Goal: Task Accomplishment & Management: Complete application form

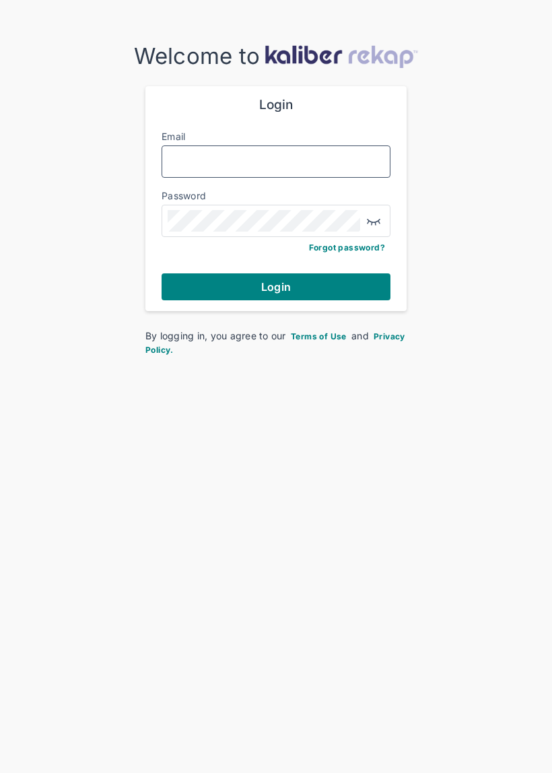
click at [337, 158] on input "Email" at bounding box center [276, 162] width 217 height 18
click at [318, 153] on input "Email" at bounding box center [276, 162] width 217 height 18
type input "*"
click at [320, 205] on div at bounding box center [276, 221] width 229 height 32
click at [286, 145] on div at bounding box center [276, 161] width 229 height 32
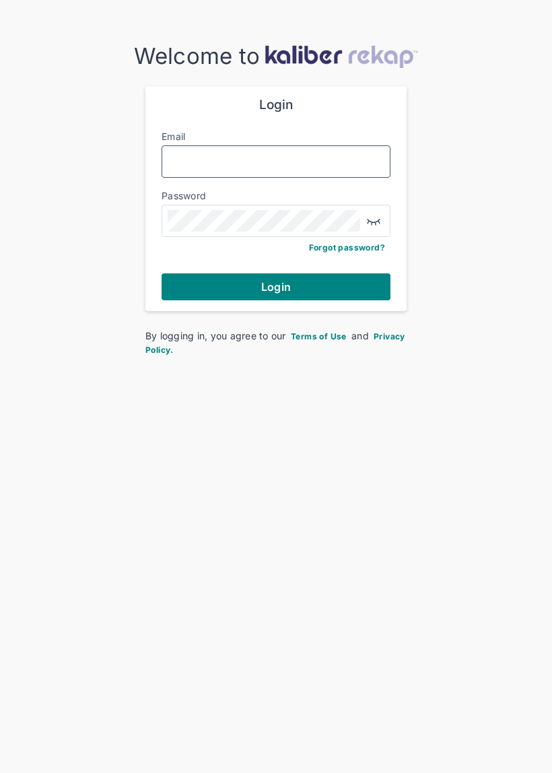
click at [309, 153] on input "Email" at bounding box center [276, 162] width 217 height 18
click at [189, 161] on input "Email" at bounding box center [276, 162] width 217 height 18
paste input "**********"
type input "**********"
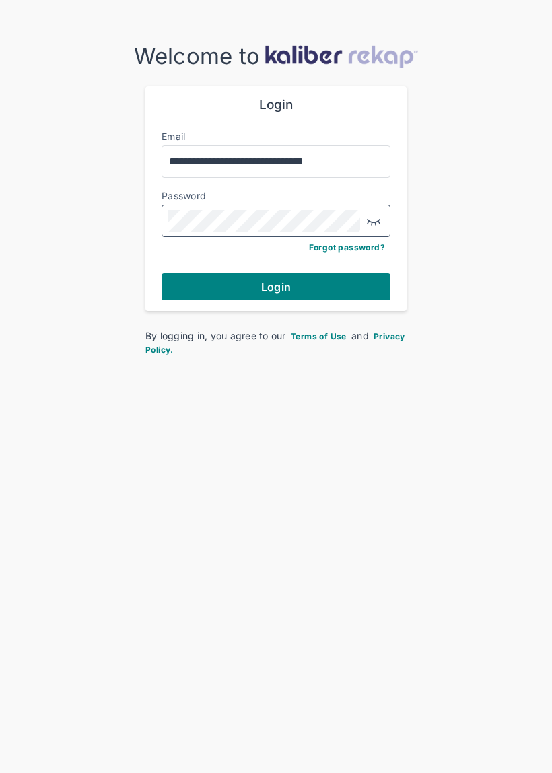
click at [300, 290] on button "Login" at bounding box center [276, 286] width 229 height 27
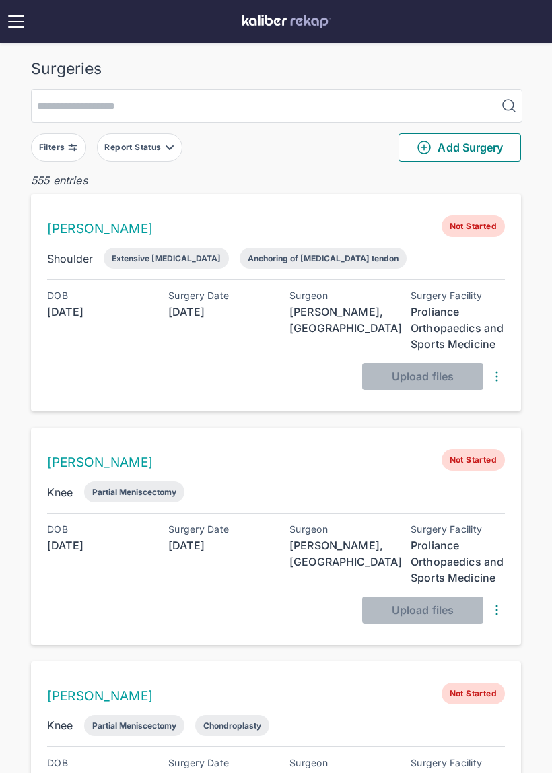
click at [153, 158] on button "Report Status" at bounding box center [140, 147] width 86 height 28
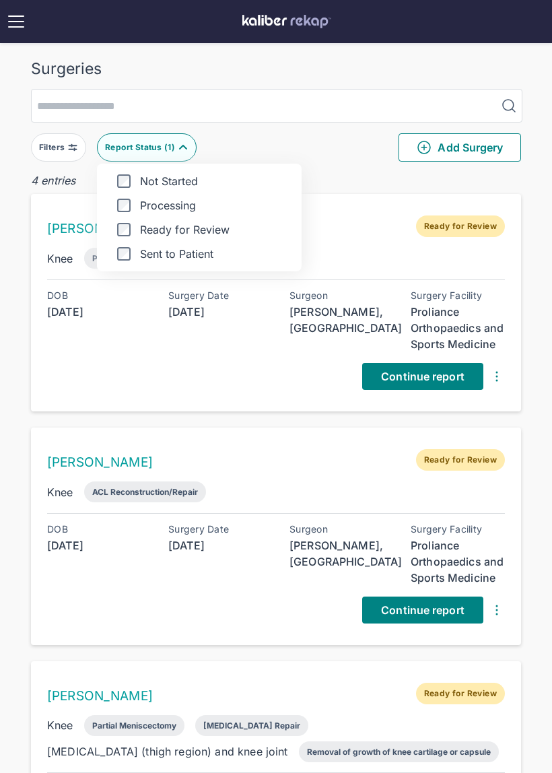
click at [530, 309] on div "Surgeries Filters Report Status ( 1 ) Not Started Processing Ready for Review S…" at bounding box center [276, 577] width 552 height 1155
click at [426, 376] on span "Continue report" at bounding box center [423, 376] width 84 height 13
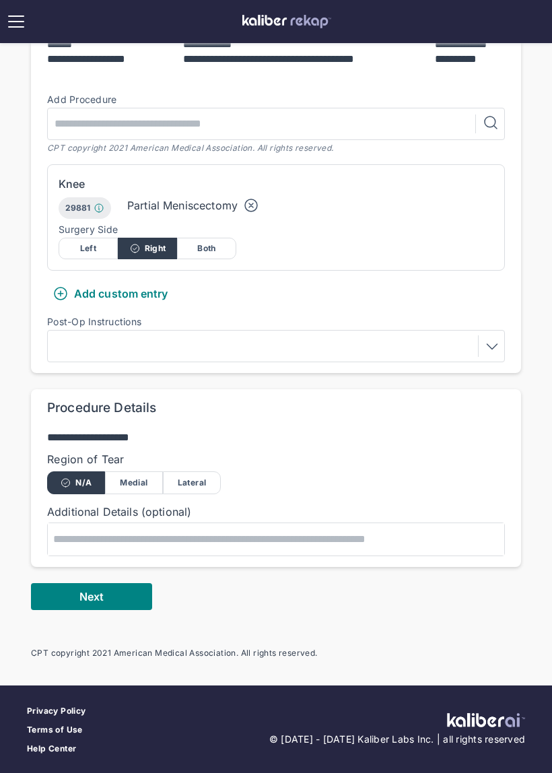
scroll to position [255, 0]
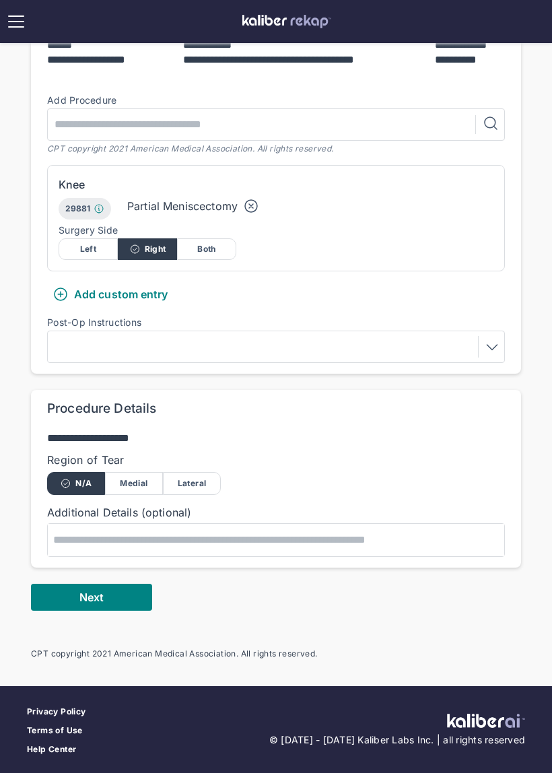
click at [119, 599] on button "Next" at bounding box center [91, 597] width 121 height 27
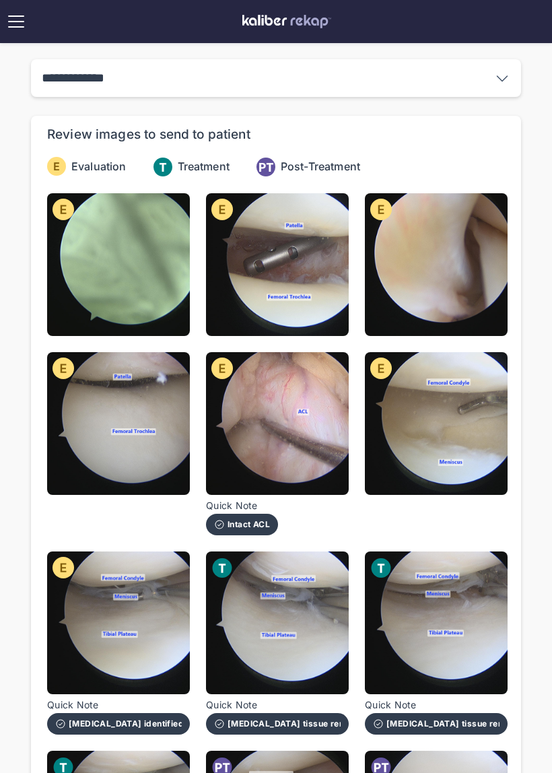
click at [143, 257] on img at bounding box center [118, 264] width 143 height 143
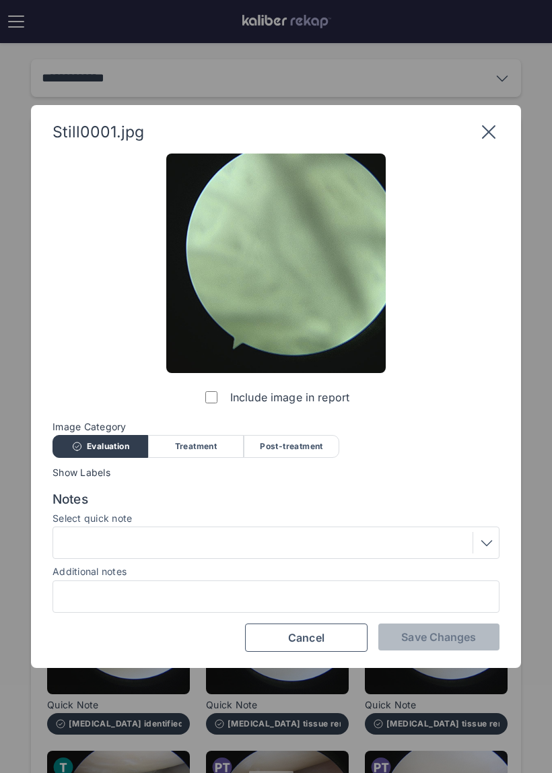
click at [301, 455] on div "Post-treatment" at bounding box center [292, 446] width 96 height 23
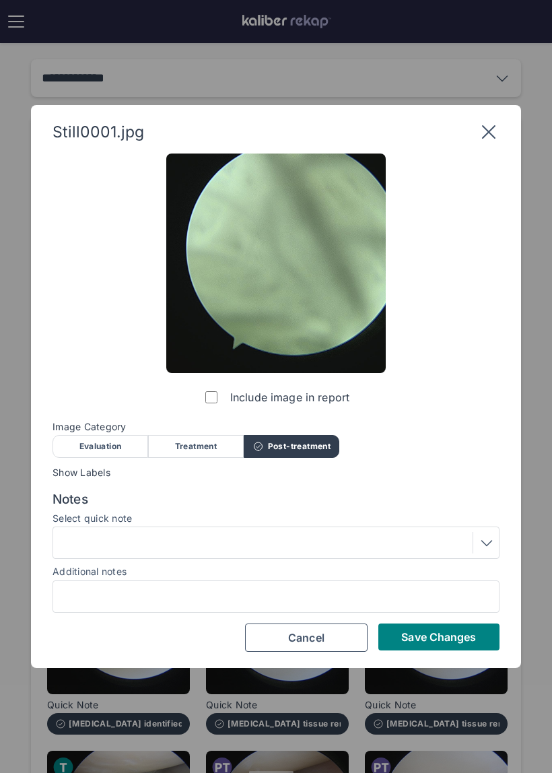
click at [498, 134] on icon at bounding box center [489, 132] width 22 height 22
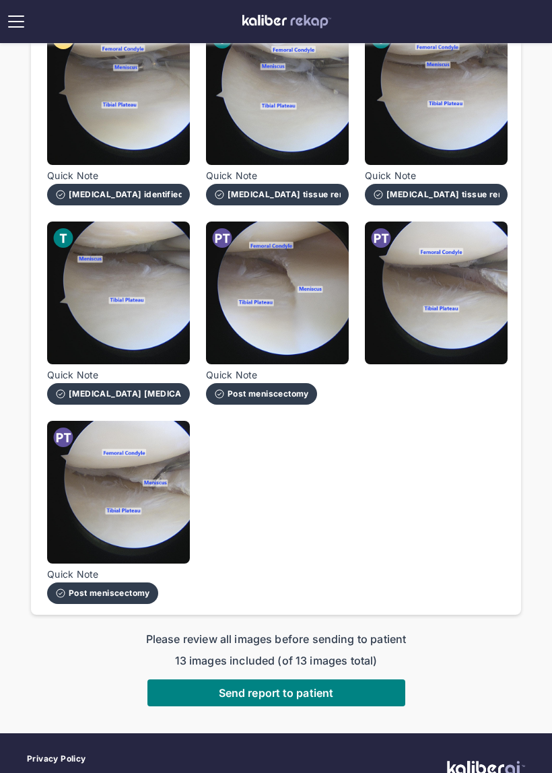
scroll to position [538, 0]
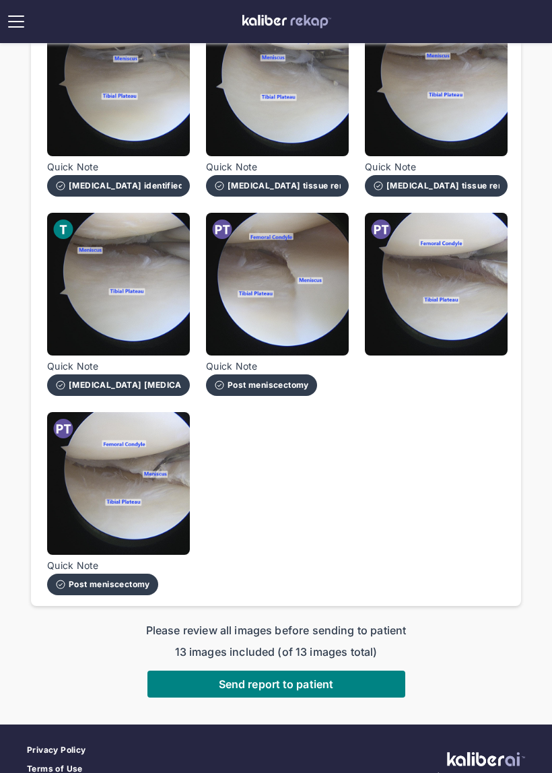
click at [289, 691] on button "Send report to patient" at bounding box center [276, 684] width 258 height 27
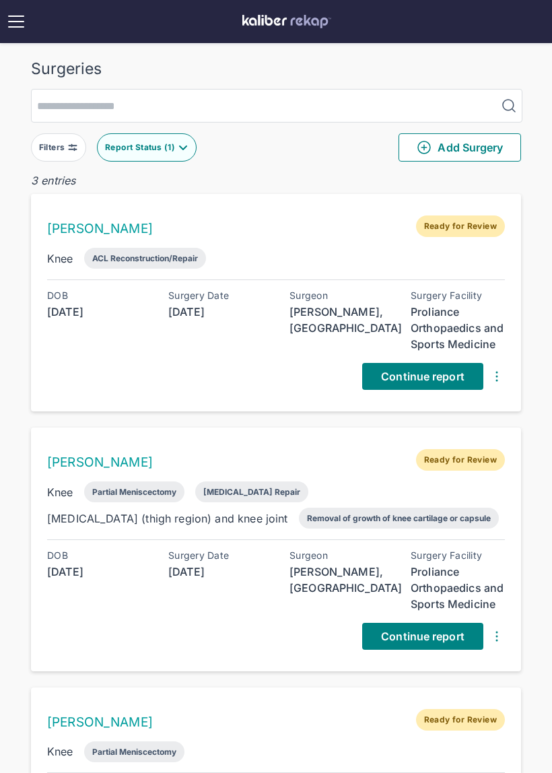
click at [450, 368] on link "Continue report" at bounding box center [422, 376] width 121 height 27
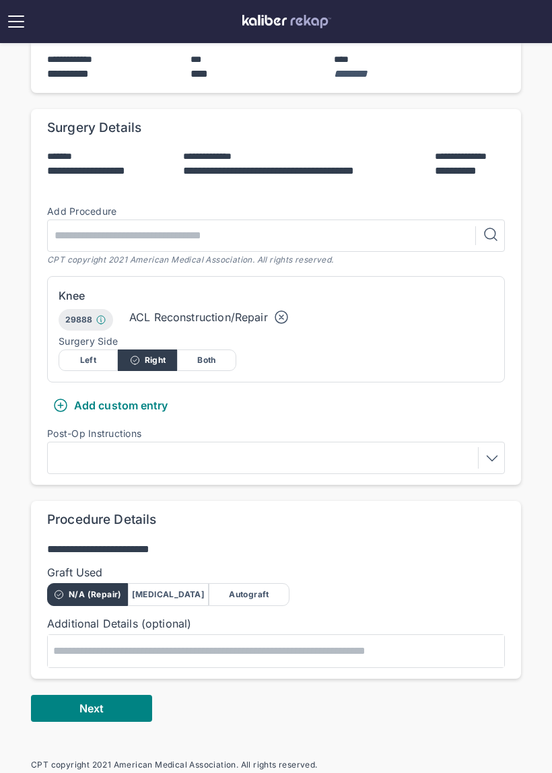
scroll to position [145, 0]
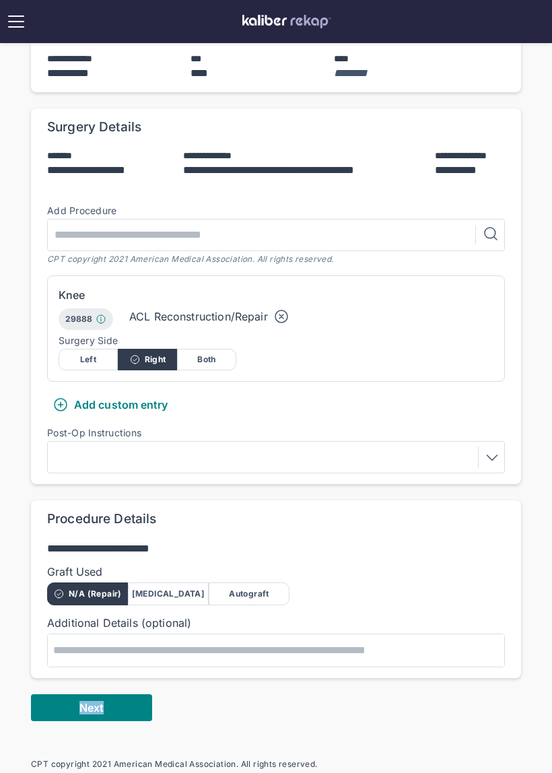
click at [109, 713] on button "Next" at bounding box center [91, 707] width 121 height 27
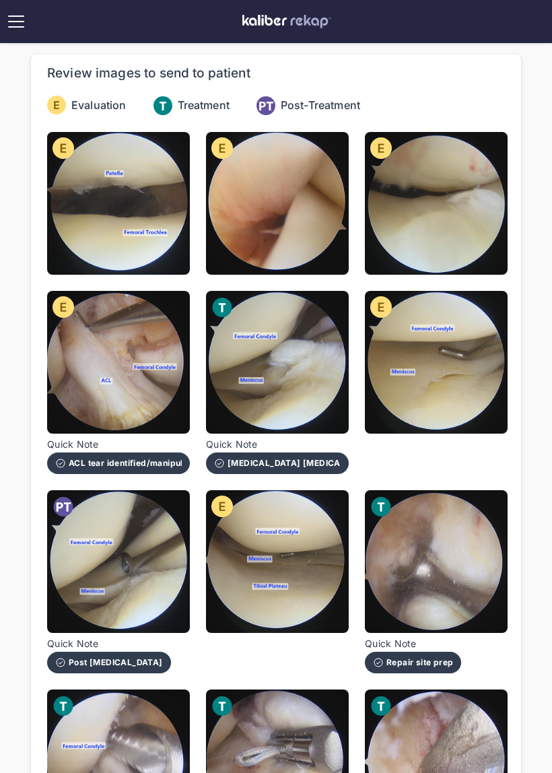
scroll to position [64, 0]
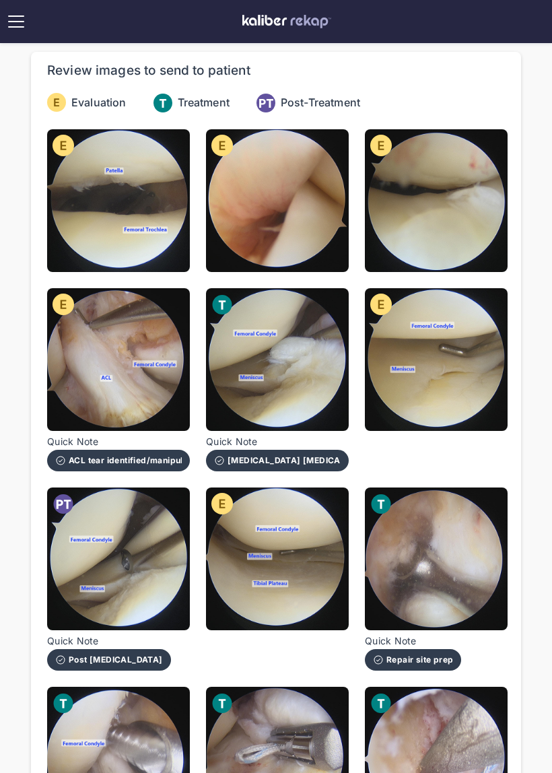
click at [299, 399] on img at bounding box center [277, 359] width 143 height 143
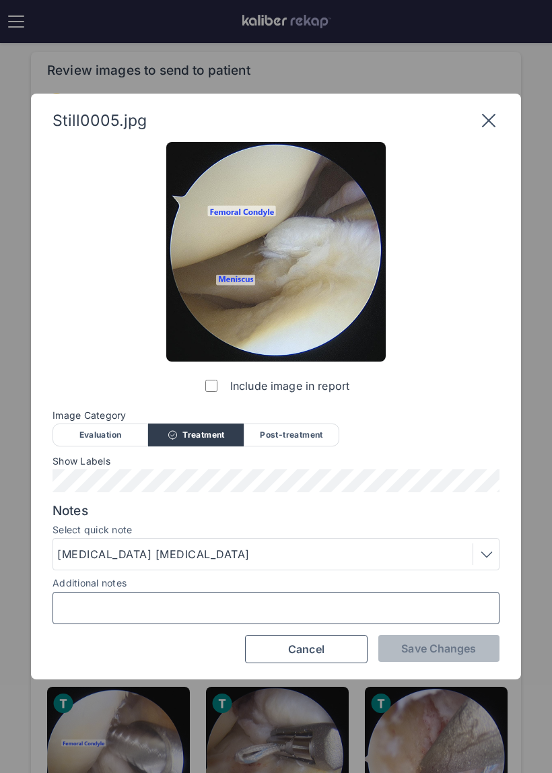
click at [226, 611] on input "Additional notes" at bounding box center [276, 608] width 435 height 18
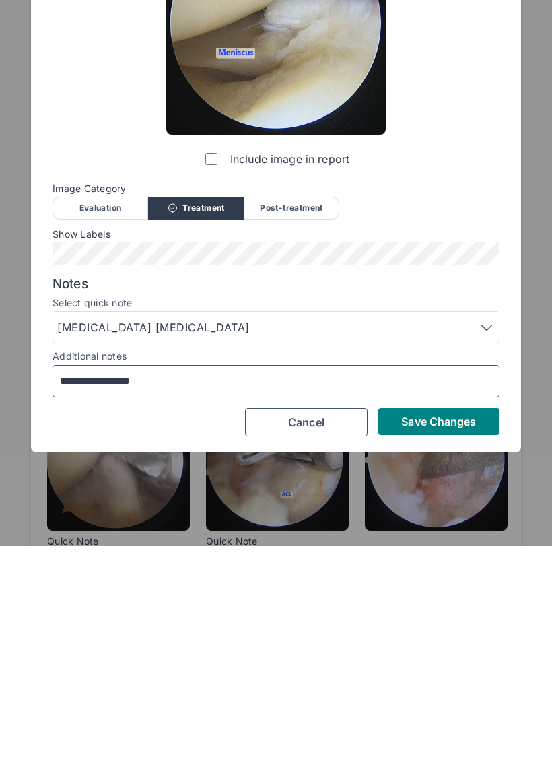
type input "**********"
click at [458, 635] on button "Save Changes" at bounding box center [438, 648] width 121 height 27
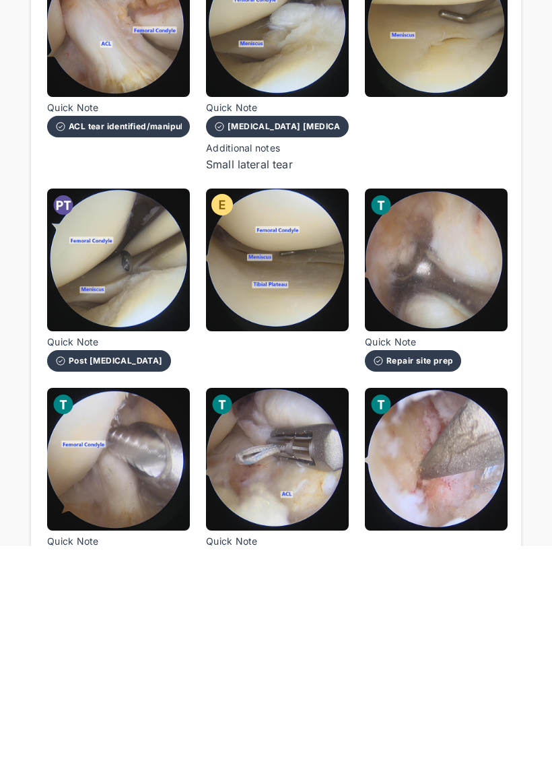
scroll to position [398, 0]
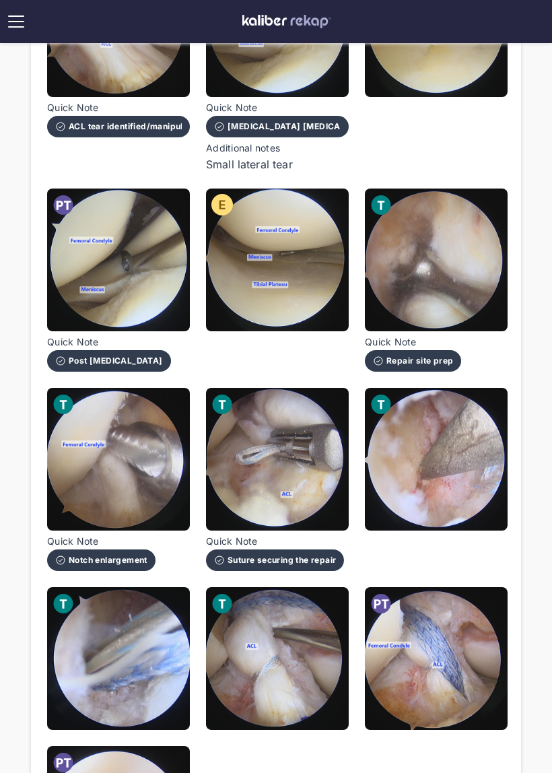
click at [340, 290] on img at bounding box center [277, 260] width 143 height 143
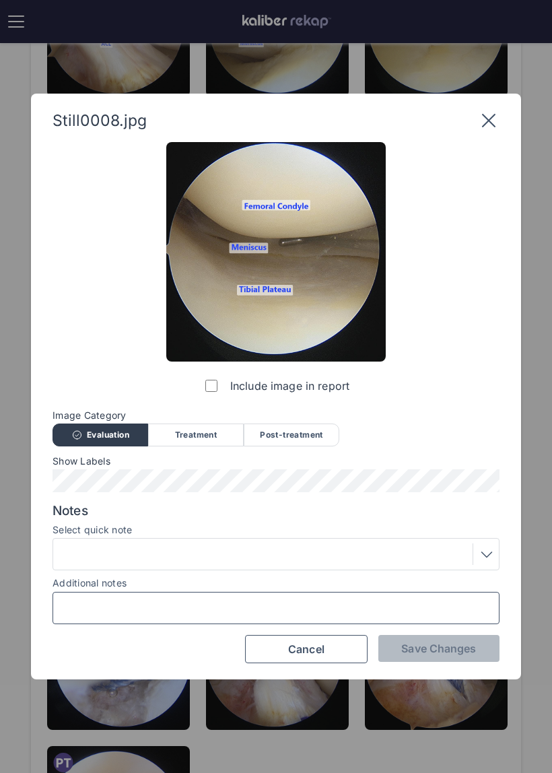
click at [331, 599] on input "Additional notes" at bounding box center [276, 608] width 435 height 18
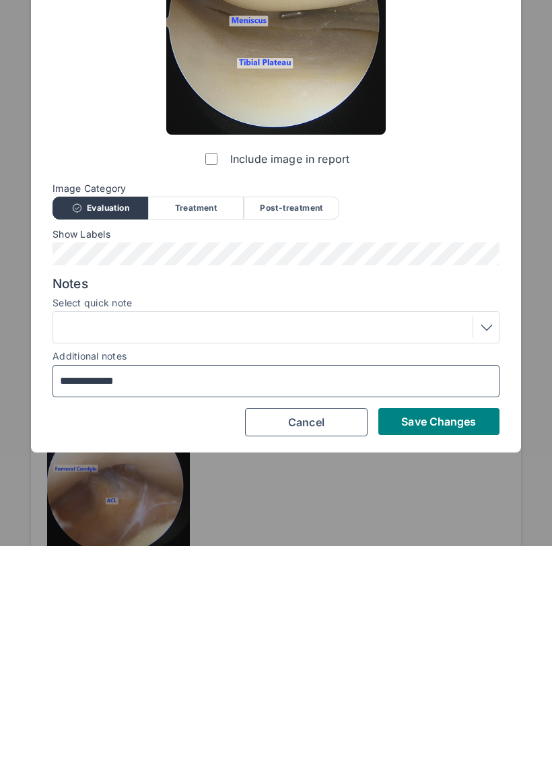
type input "**********"
click at [469, 642] on span "Save Changes" at bounding box center [438, 648] width 75 height 13
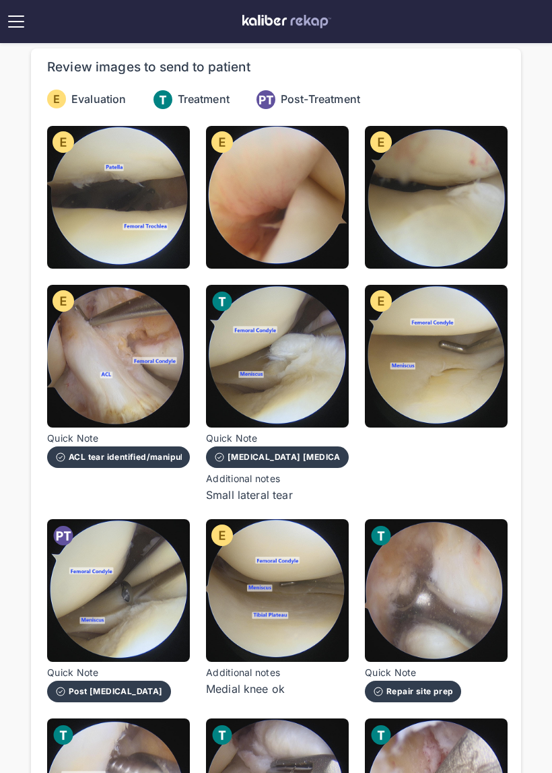
scroll to position [70, 0]
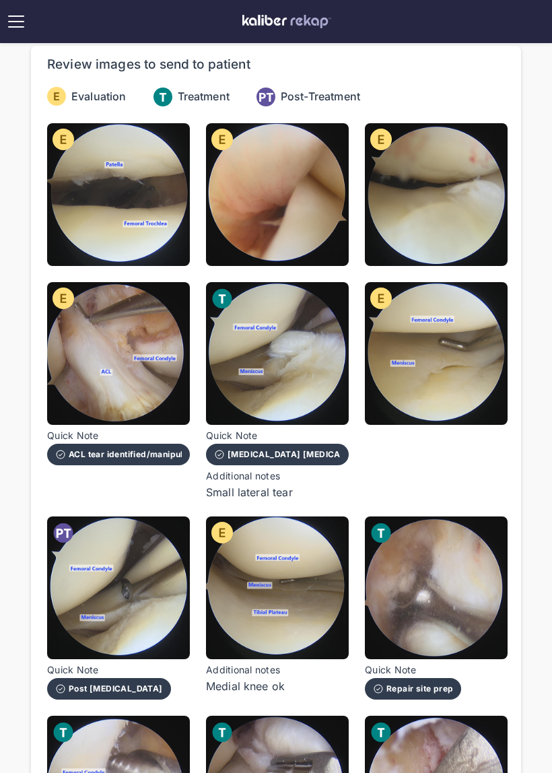
click at [131, 385] on img at bounding box center [118, 353] width 143 height 143
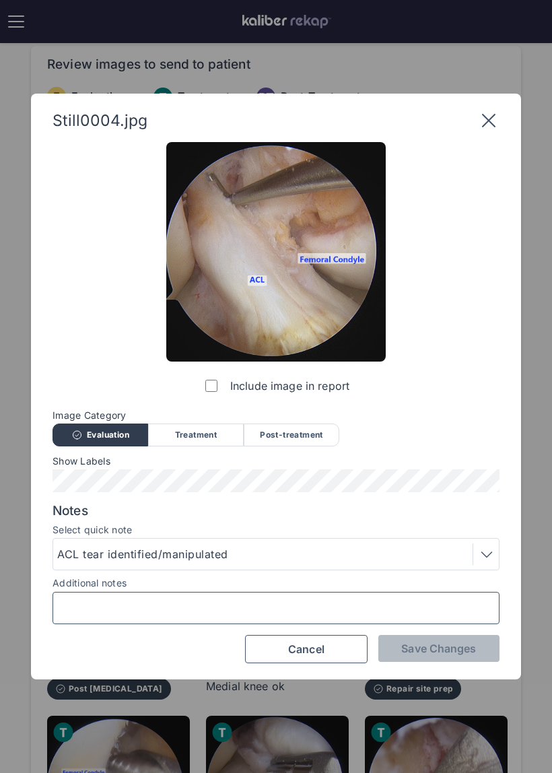
click at [271, 608] on input "Additional notes" at bounding box center [276, 608] width 435 height 18
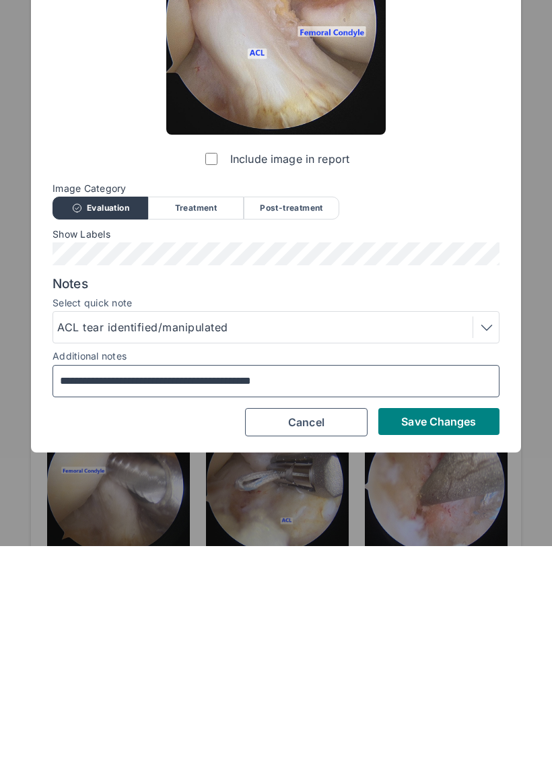
type input "**********"
click at [432, 642] on span "Save Changes" at bounding box center [438, 648] width 75 height 13
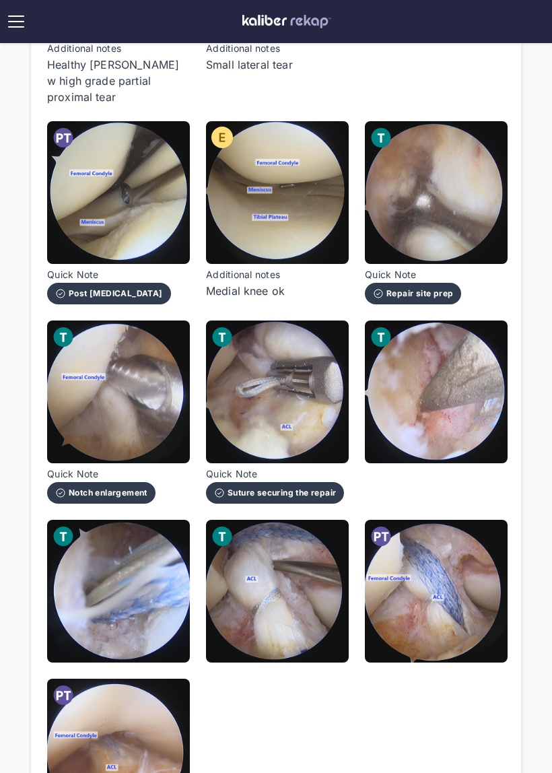
scroll to position [500, 0]
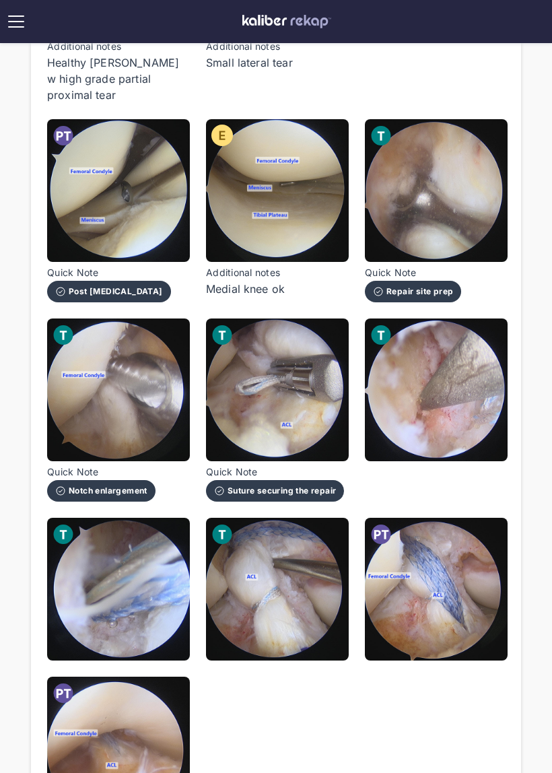
click at [139, 603] on img at bounding box center [118, 589] width 143 height 143
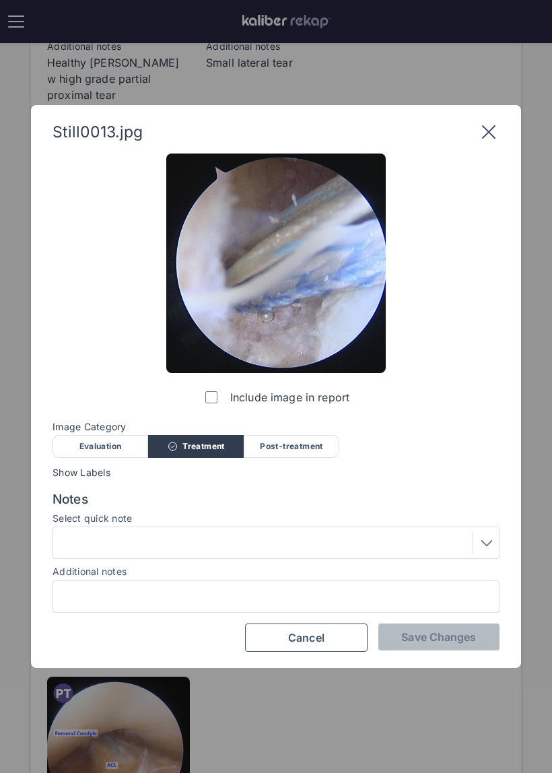
click at [292, 539] on div at bounding box center [276, 543] width 438 height 22
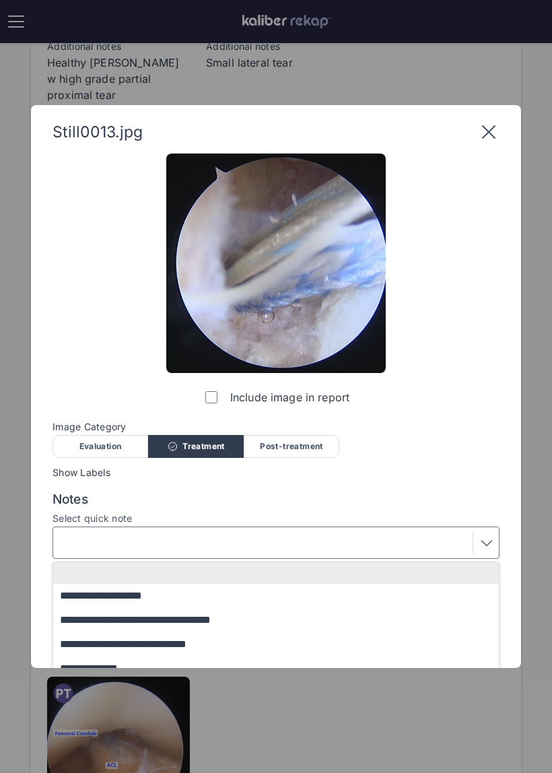
click at [236, 594] on button "**********" at bounding box center [282, 596] width 459 height 24
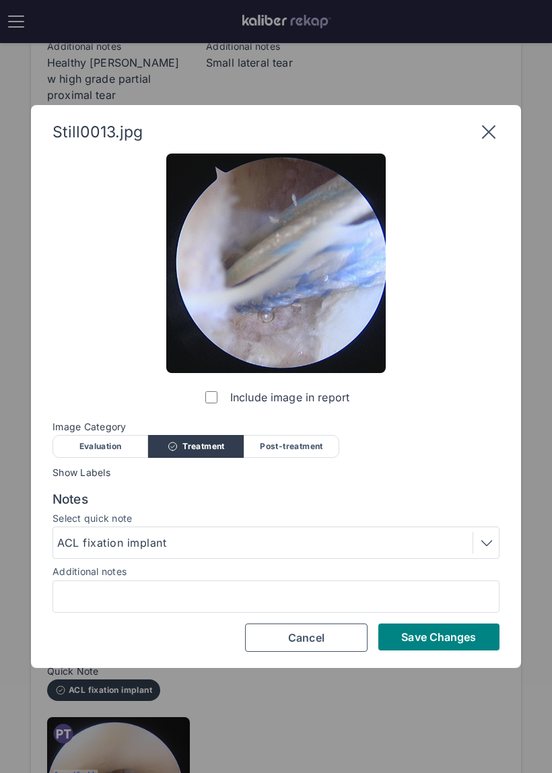
click at [445, 644] on button "Save Changes" at bounding box center [438, 637] width 121 height 27
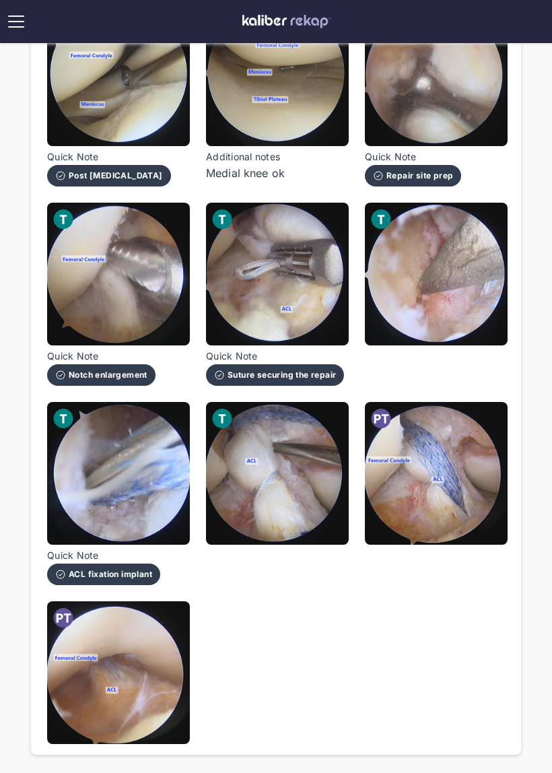
scroll to position [621, 0]
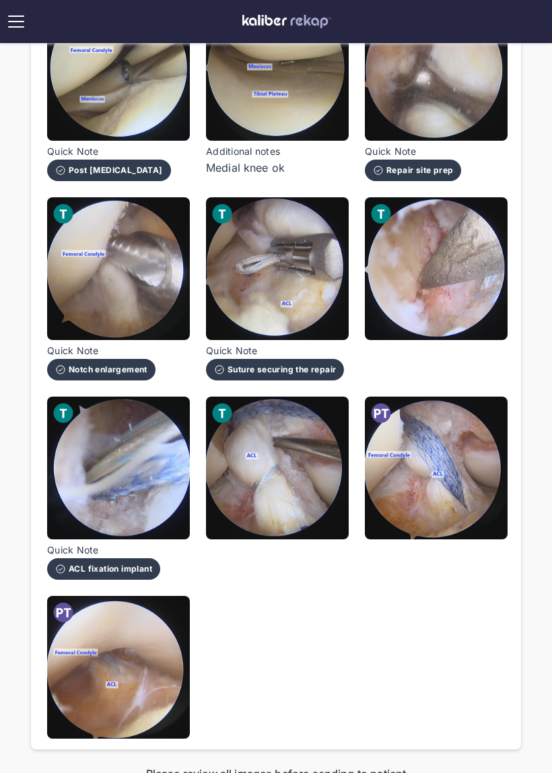
click at [318, 475] on img at bounding box center [277, 468] width 143 height 143
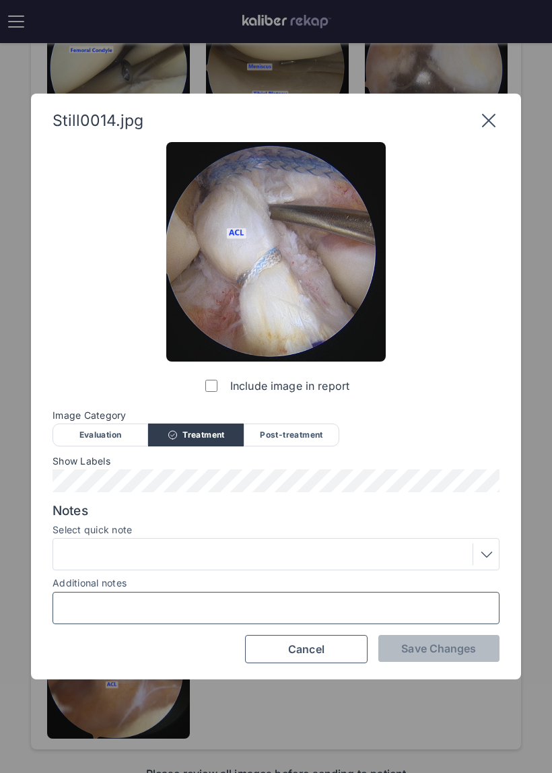
click at [339, 599] on input "Additional notes" at bounding box center [276, 608] width 435 height 18
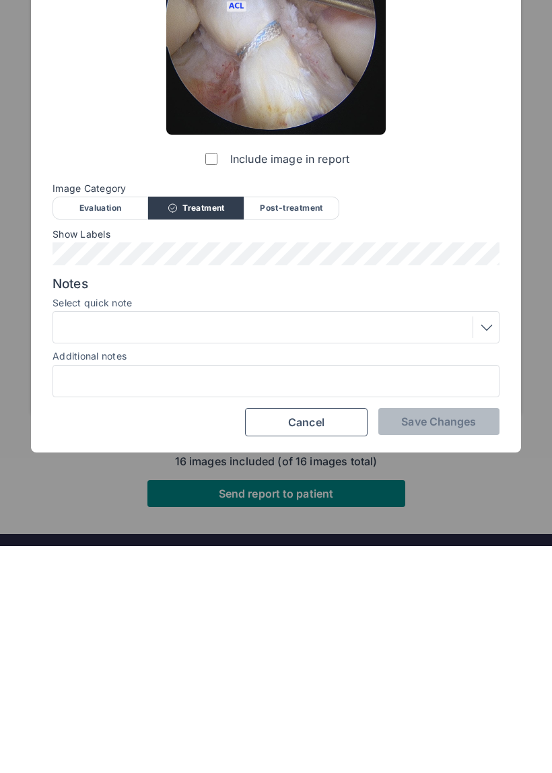
click at [303, 424] on div "Post-treatment" at bounding box center [292, 435] width 96 height 23
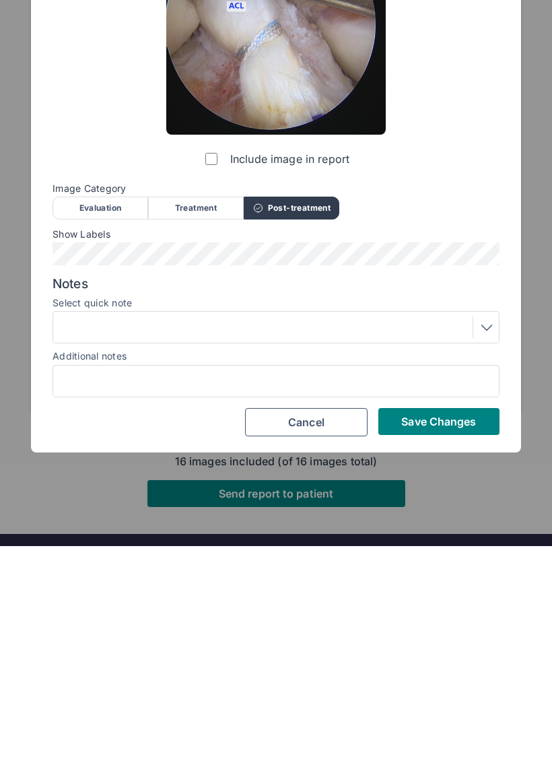
scroll to position [783, 0]
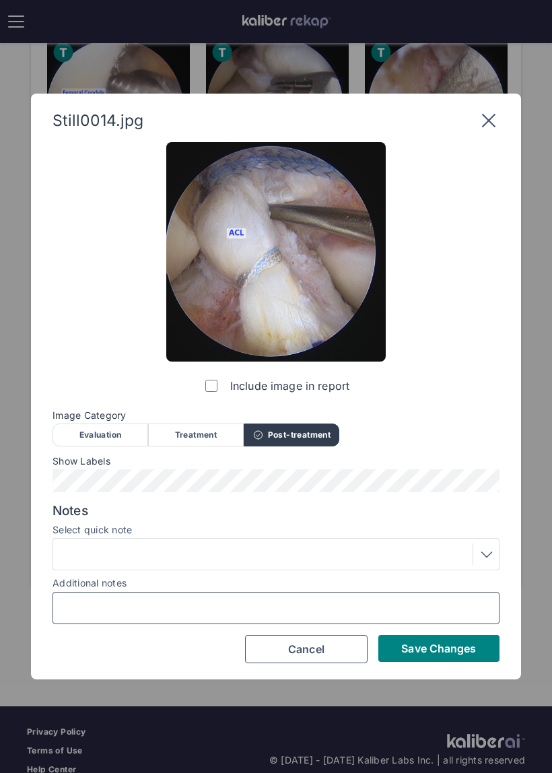
click at [294, 604] on input "Additional notes" at bounding box center [276, 608] width 435 height 18
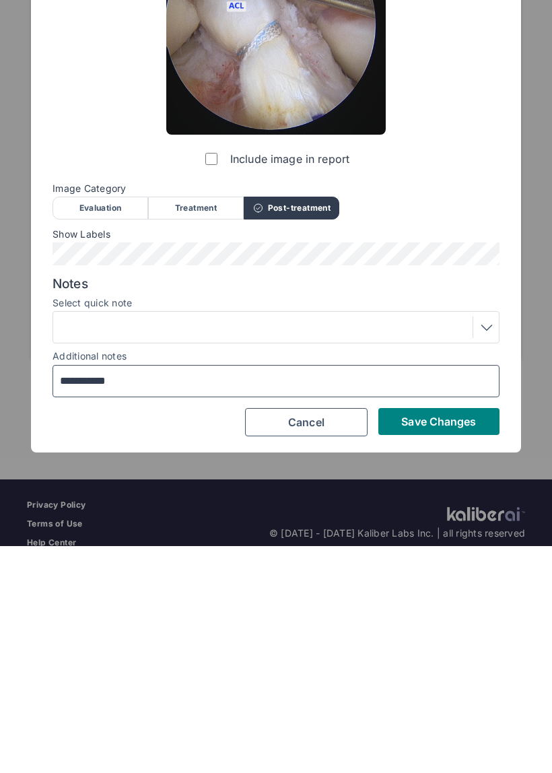
type input "**********"
click at [451, 642] on span "Save Changes" at bounding box center [438, 648] width 75 height 13
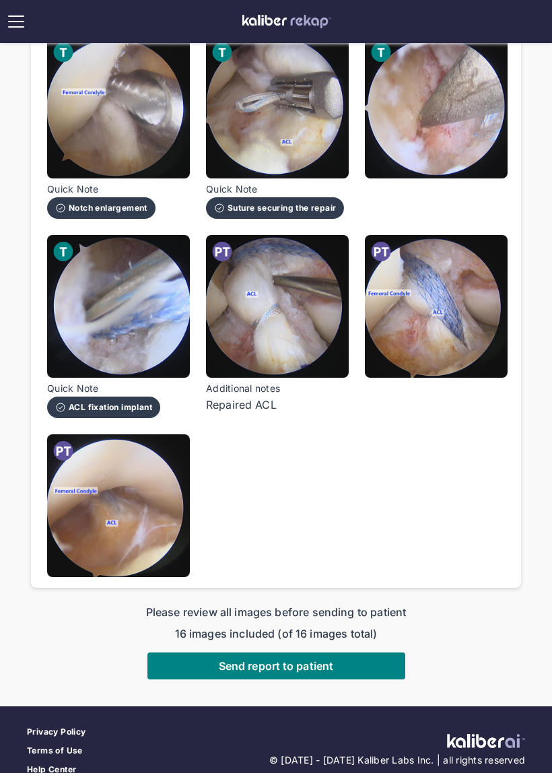
click at [473, 321] on img at bounding box center [436, 306] width 143 height 143
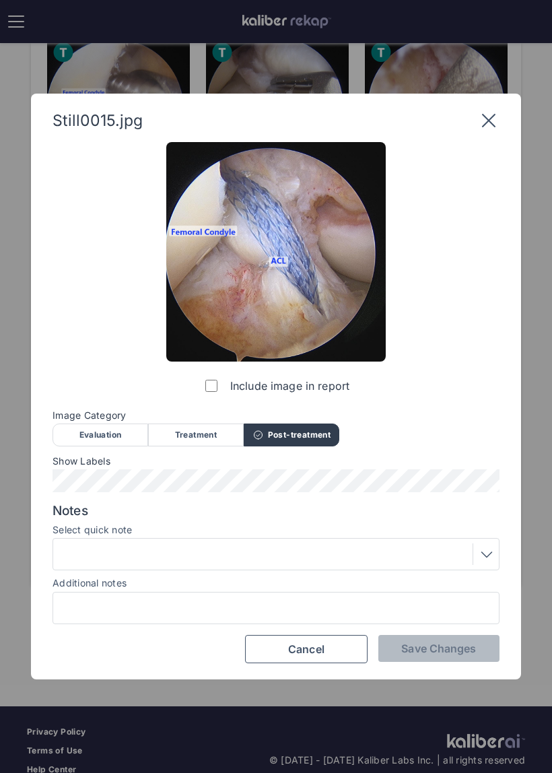
click at [366, 566] on div at bounding box center [276, 554] width 447 height 32
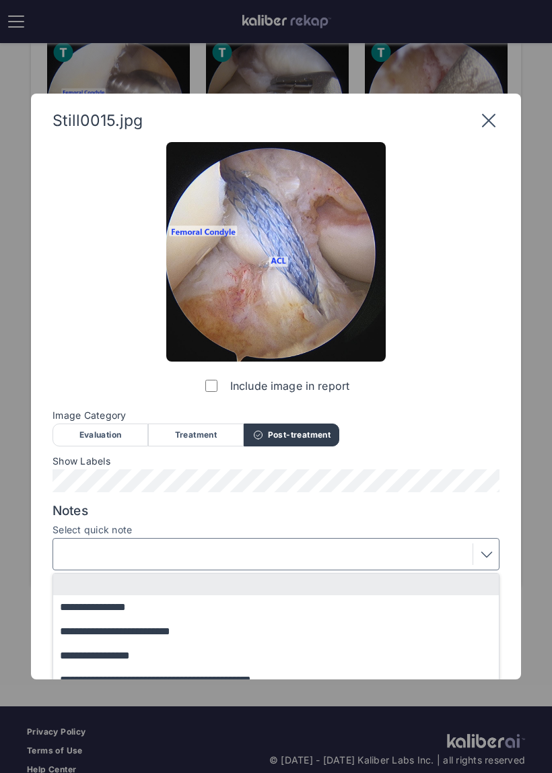
click at [339, 608] on button "**********" at bounding box center [282, 607] width 459 height 24
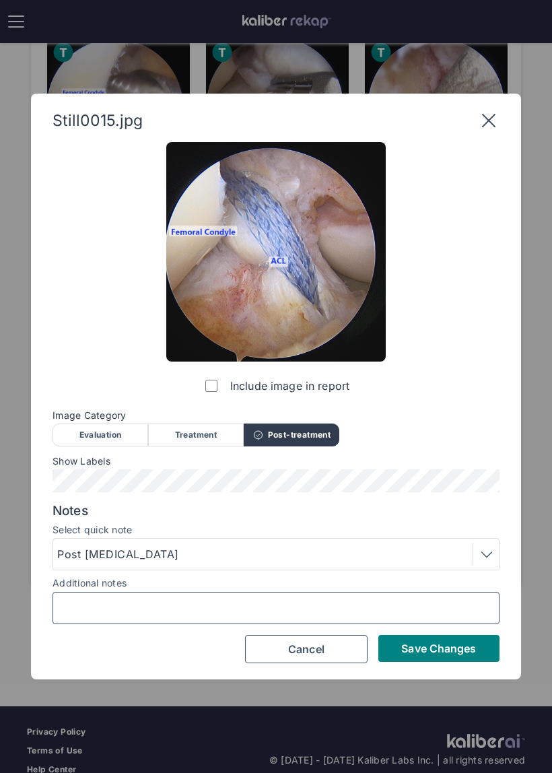
click at [348, 617] on input "Additional notes" at bounding box center [276, 608] width 435 height 18
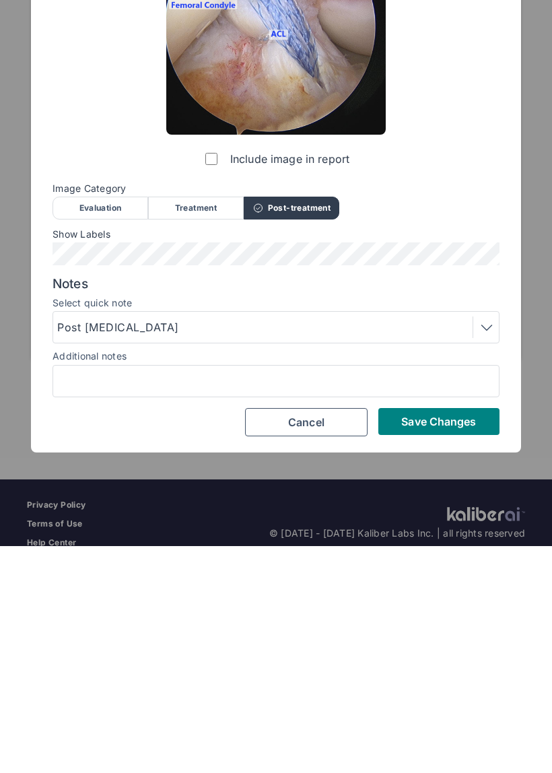
click at [455, 544] on div "Post [MEDICAL_DATA]" at bounding box center [276, 555] width 438 height 22
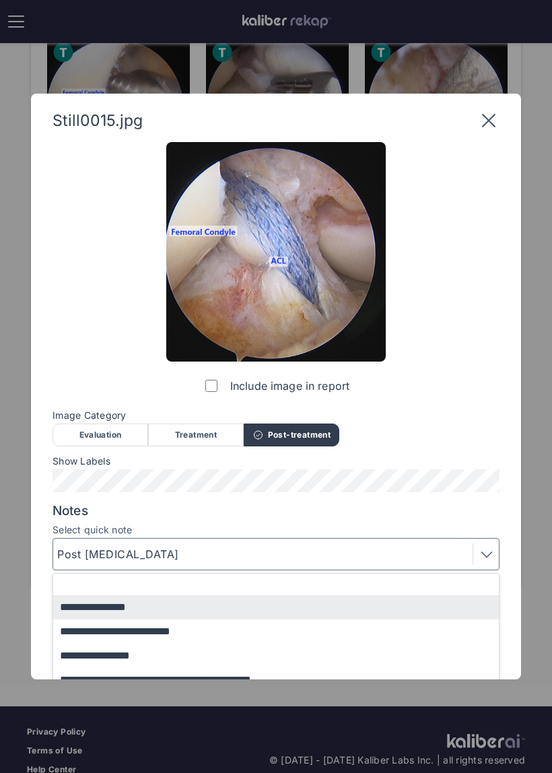
click at [358, 577] on button "button" at bounding box center [282, 585] width 459 height 22
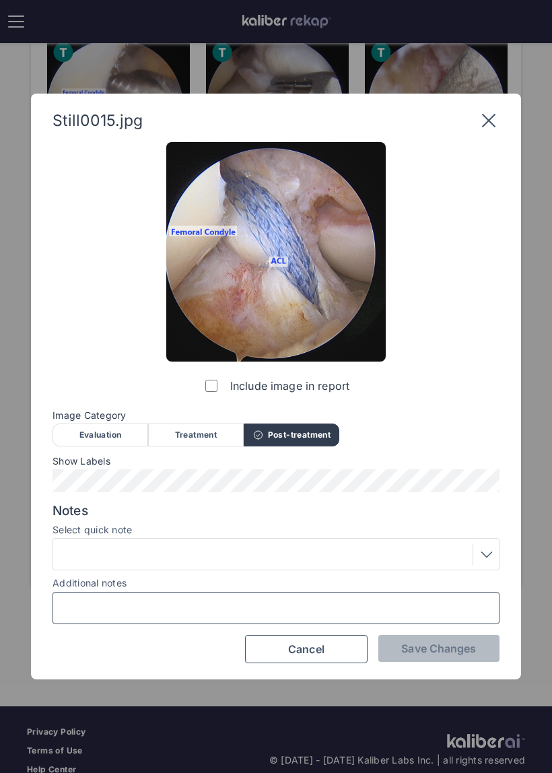
click at [309, 604] on input "Additional notes" at bounding box center [276, 608] width 435 height 18
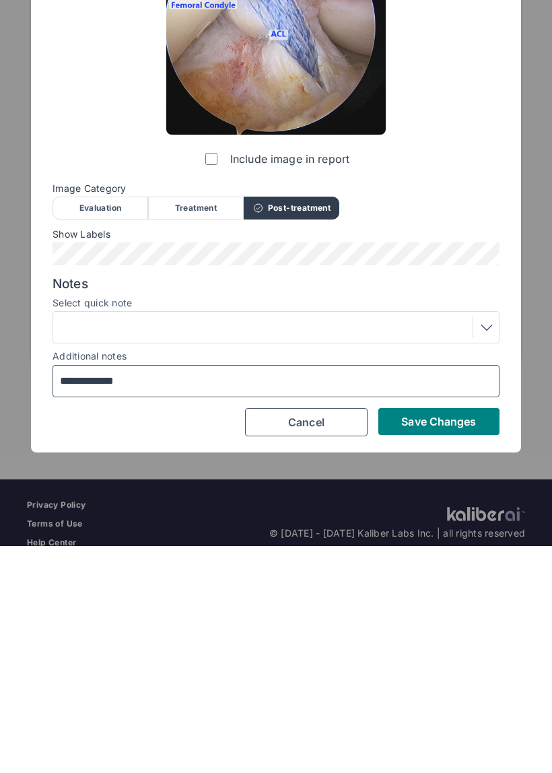
type input "**********"
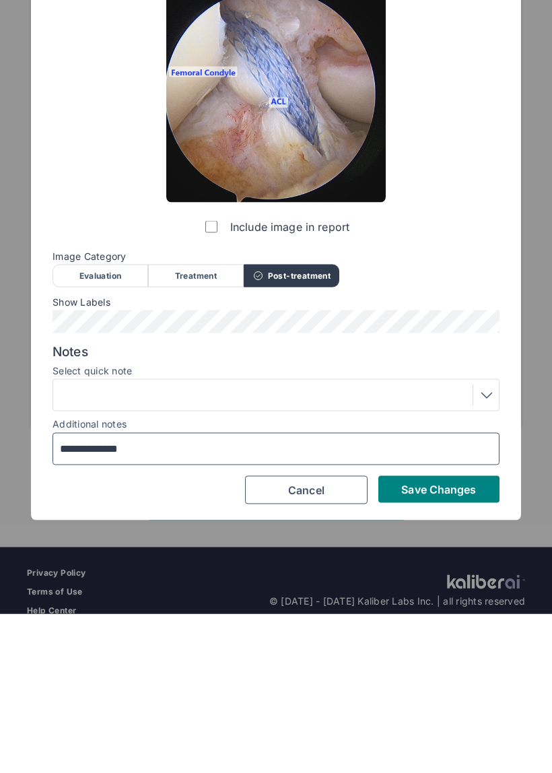
click at [449, 642] on span "Save Changes" at bounding box center [438, 648] width 75 height 13
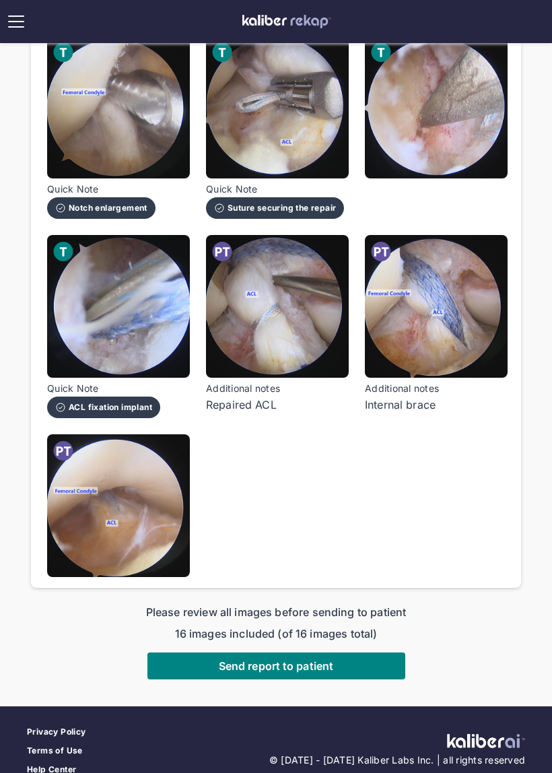
click at [321, 659] on span "Send report to patient" at bounding box center [276, 665] width 114 height 13
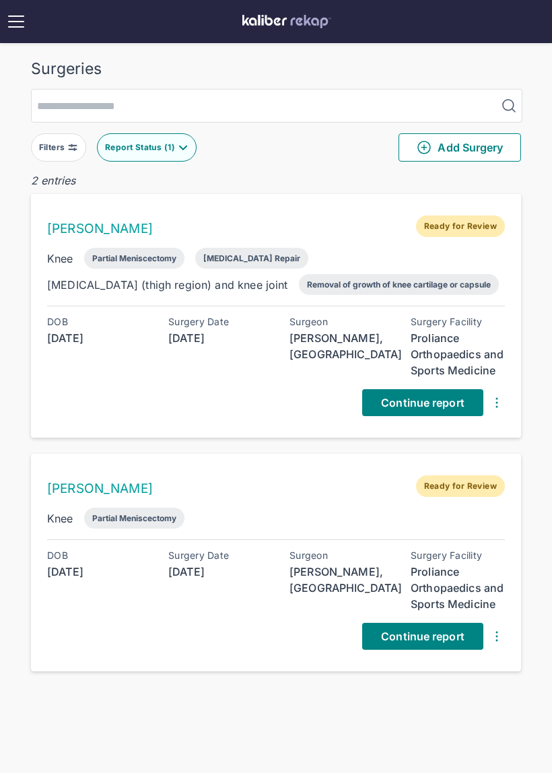
click at [437, 404] on span "Continue report" at bounding box center [423, 402] width 84 height 13
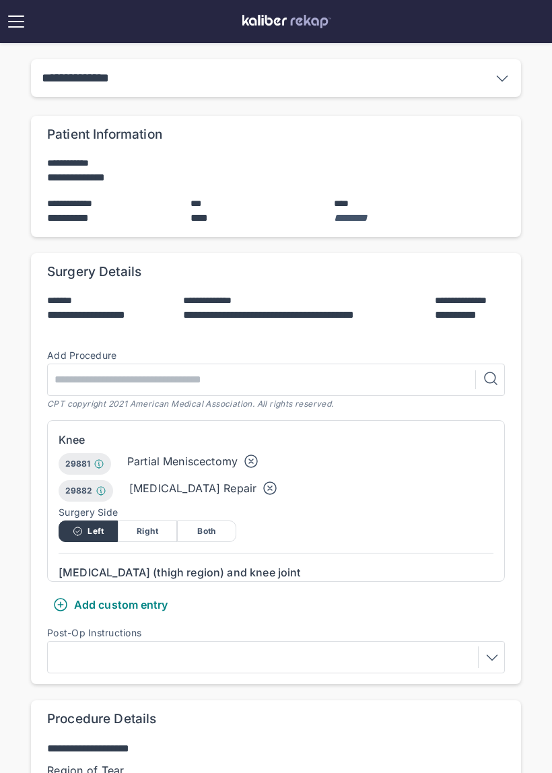
click at [253, 466] on icon at bounding box center [251, 461] width 16 height 16
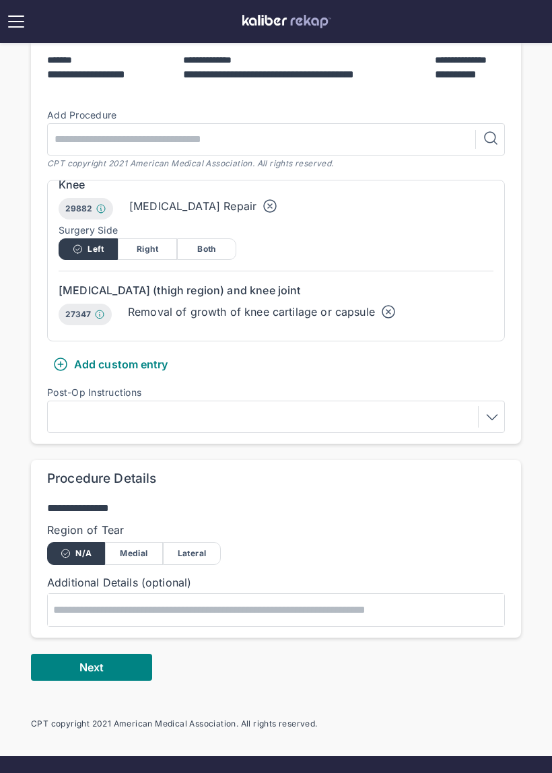
scroll to position [243, 0]
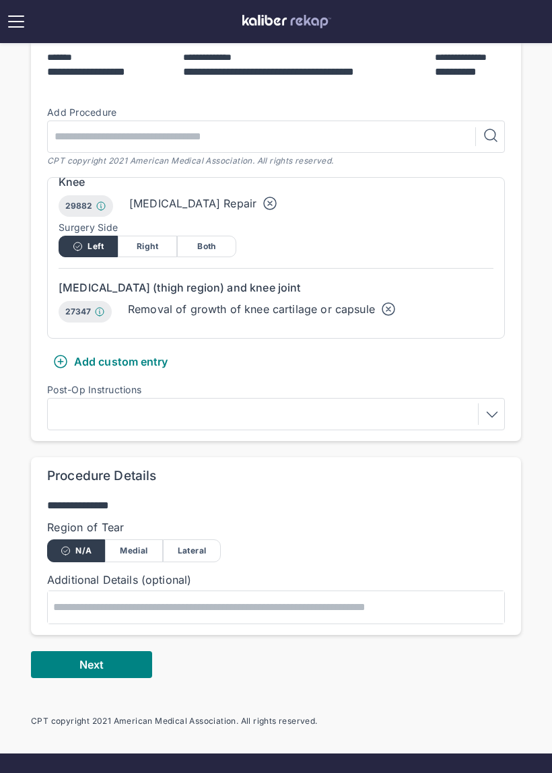
click at [125, 669] on button "Next" at bounding box center [91, 664] width 121 height 27
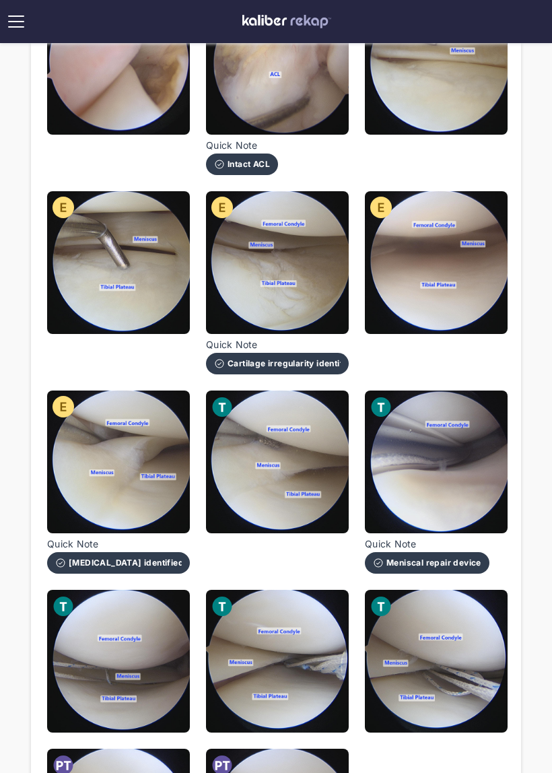
scroll to position [404, 0]
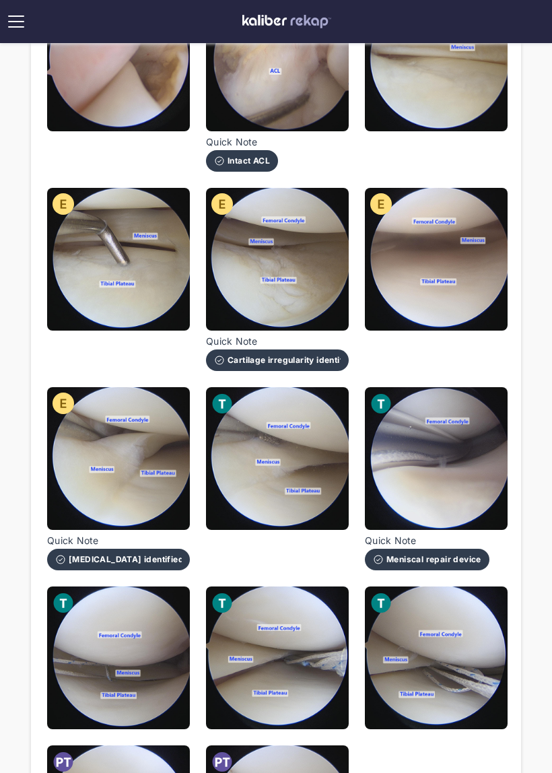
click at [313, 507] on img at bounding box center [277, 458] width 143 height 143
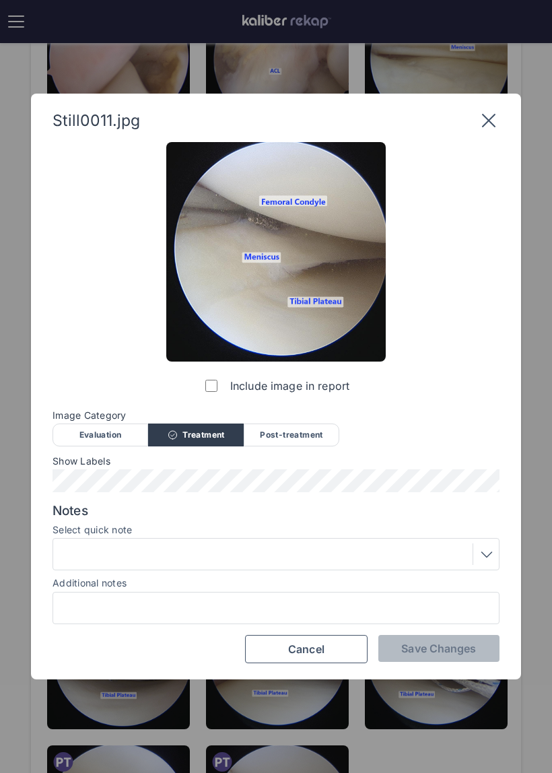
click at [297, 561] on div at bounding box center [276, 555] width 438 height 22
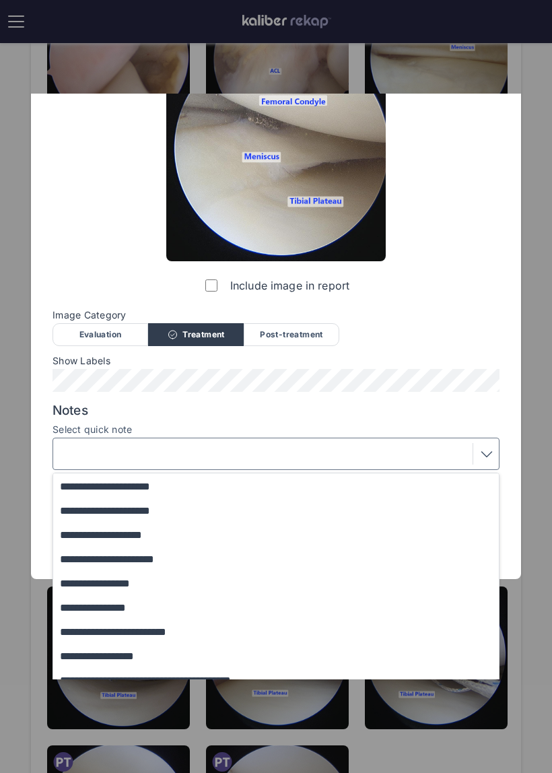
scroll to position [119, 0]
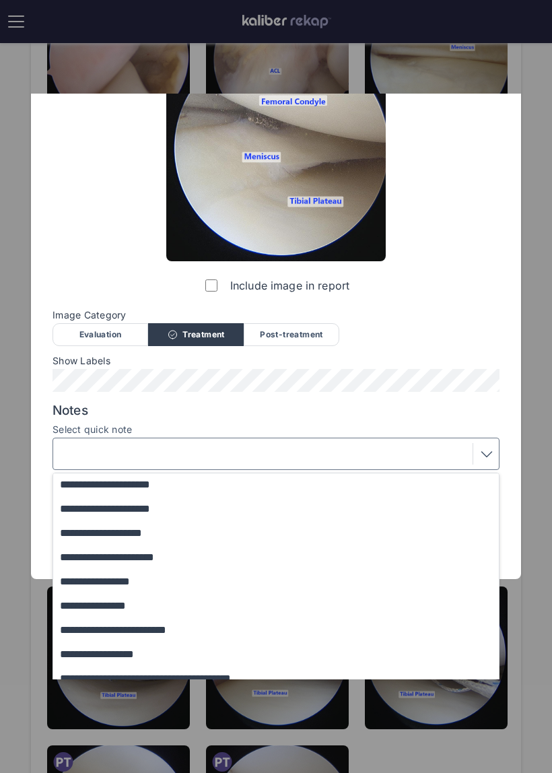
click at [321, 537] on button "**********" at bounding box center [282, 533] width 459 height 24
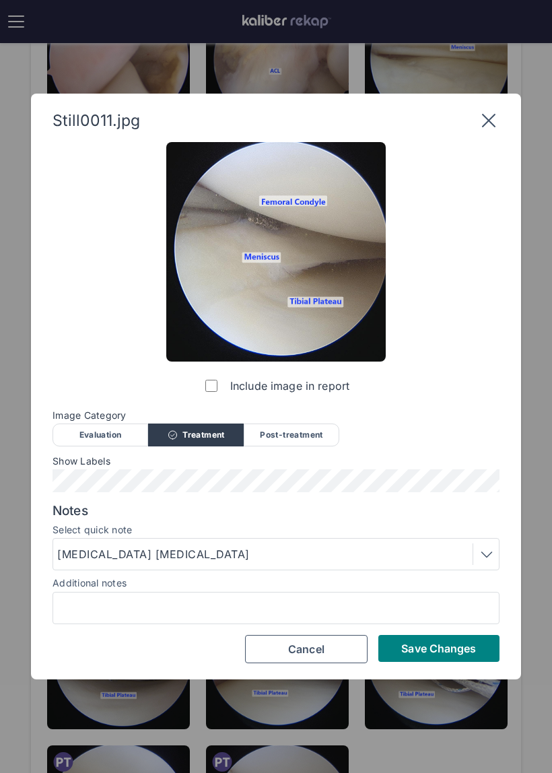
click at [429, 651] on span "Save Changes" at bounding box center [438, 648] width 75 height 13
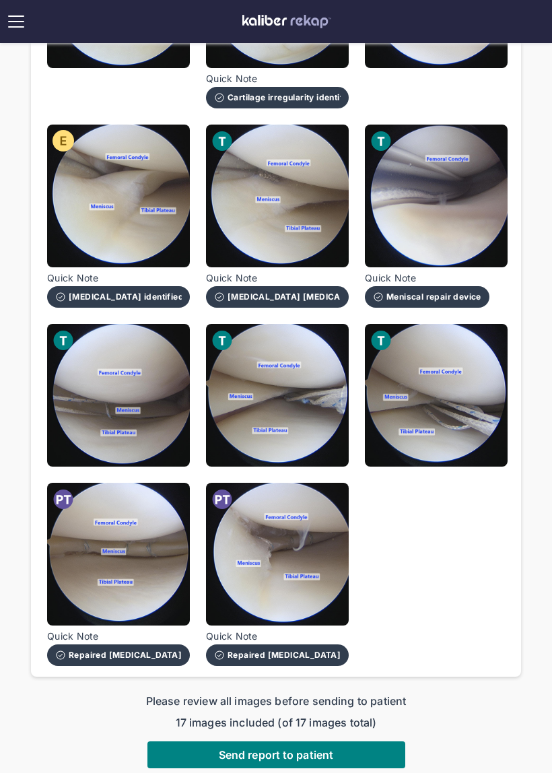
scroll to position [674, 0]
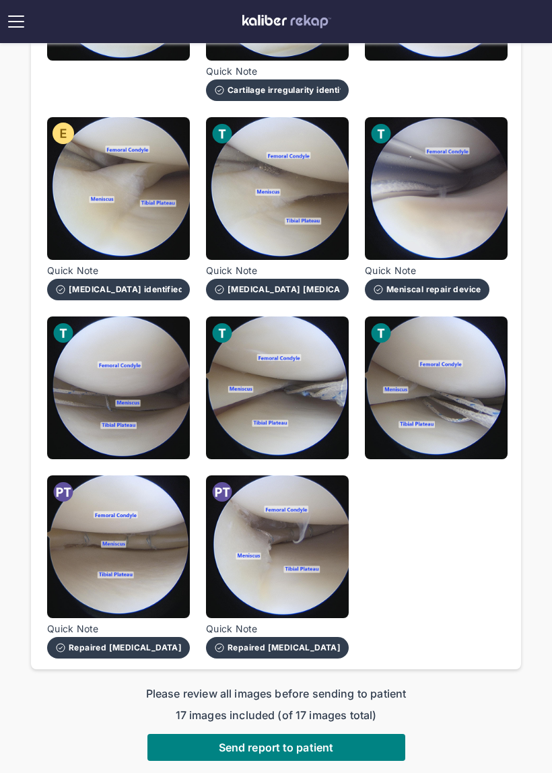
click at [308, 747] on span "Send report to patient" at bounding box center [276, 747] width 114 height 13
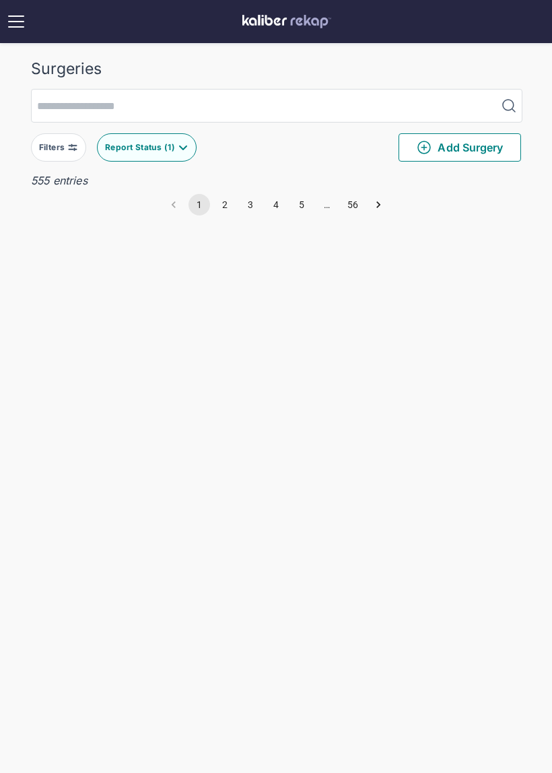
click at [180, 145] on img at bounding box center [183, 147] width 11 height 11
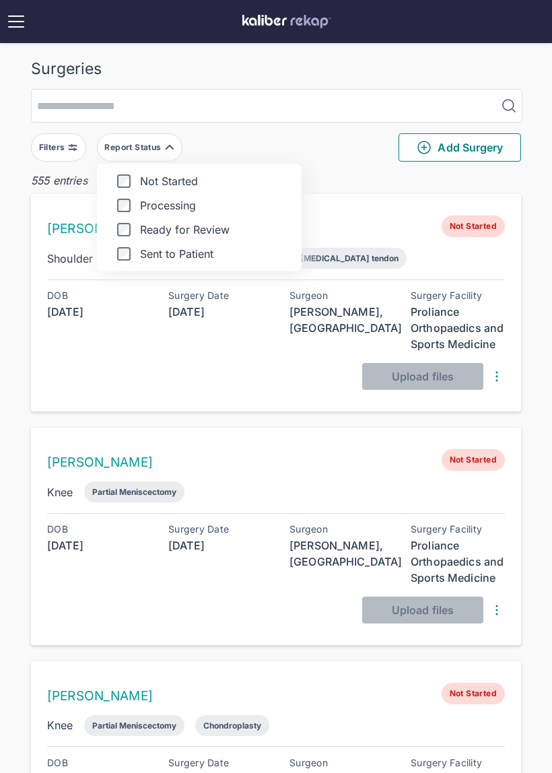
click at [148, 145] on div "Report Status" at bounding box center [133, 147] width 59 height 11
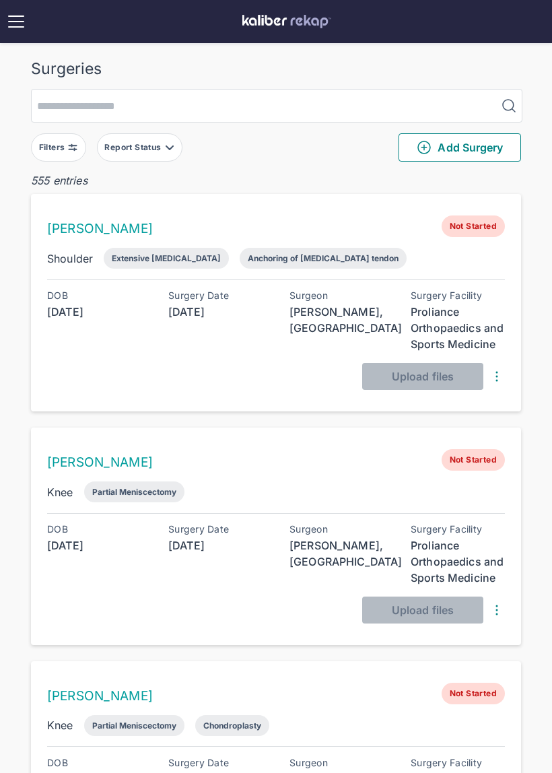
click at [159, 156] on button "Report Status" at bounding box center [140, 147] width 86 height 28
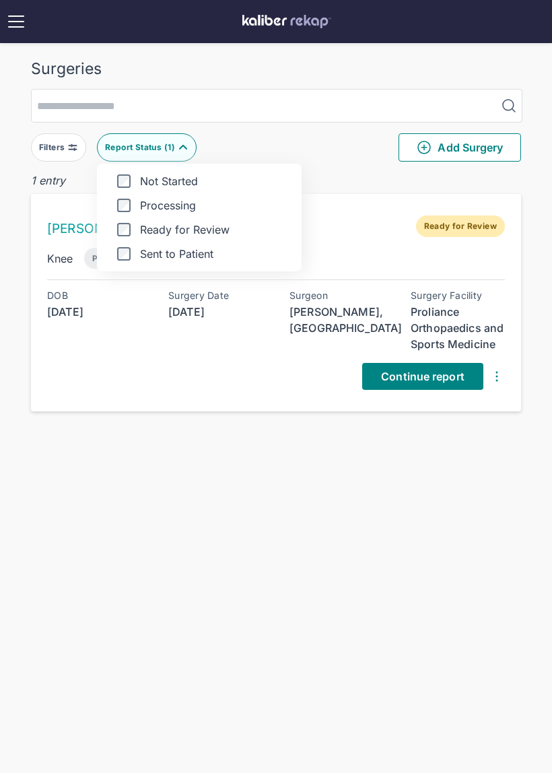
click at [452, 378] on span "Continue report" at bounding box center [423, 376] width 84 height 13
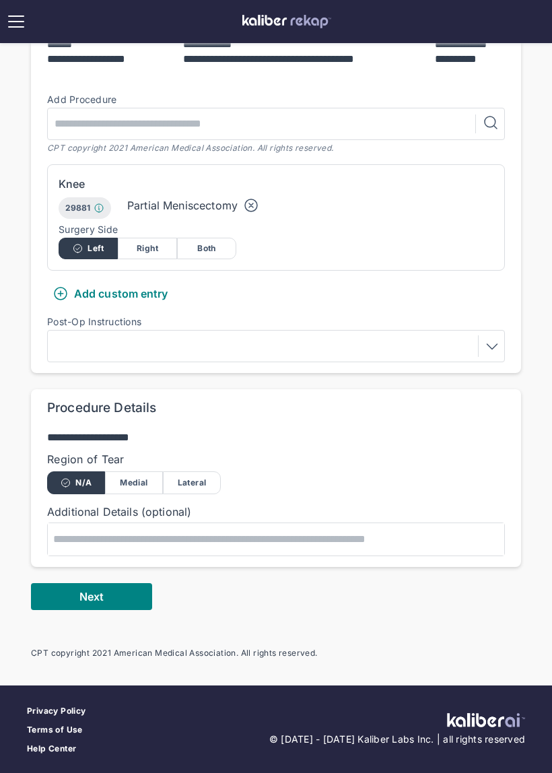
scroll to position [255, 0]
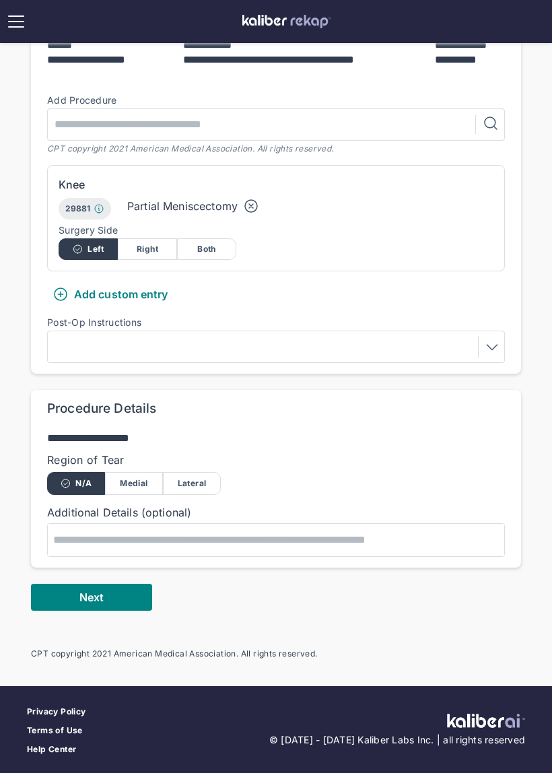
click at [109, 597] on button "Next" at bounding box center [91, 597] width 121 height 27
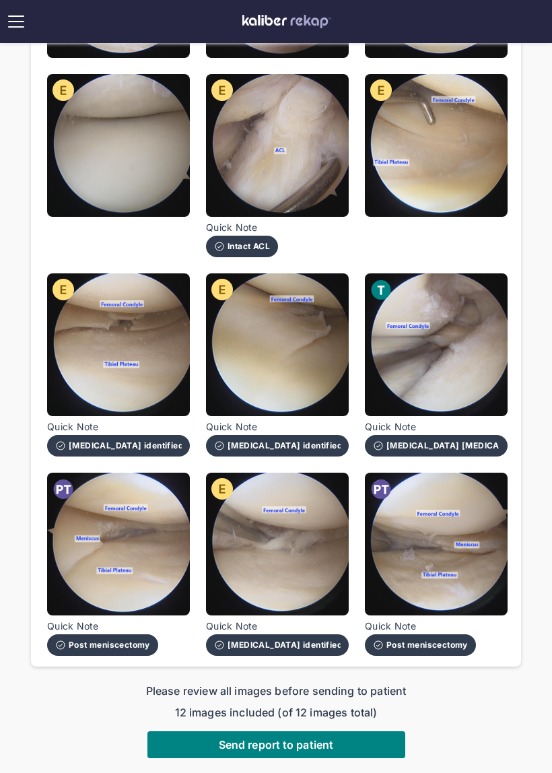
scroll to position [349, 0]
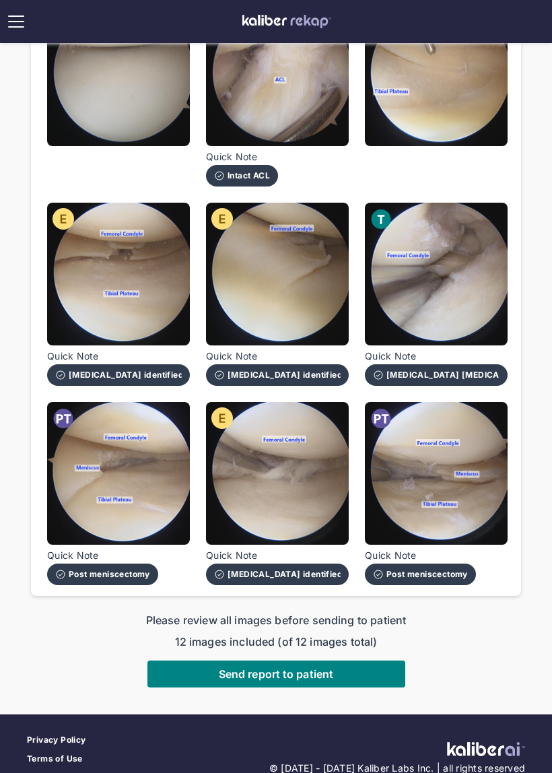
click at [354, 684] on button "Send report to patient" at bounding box center [276, 674] width 258 height 27
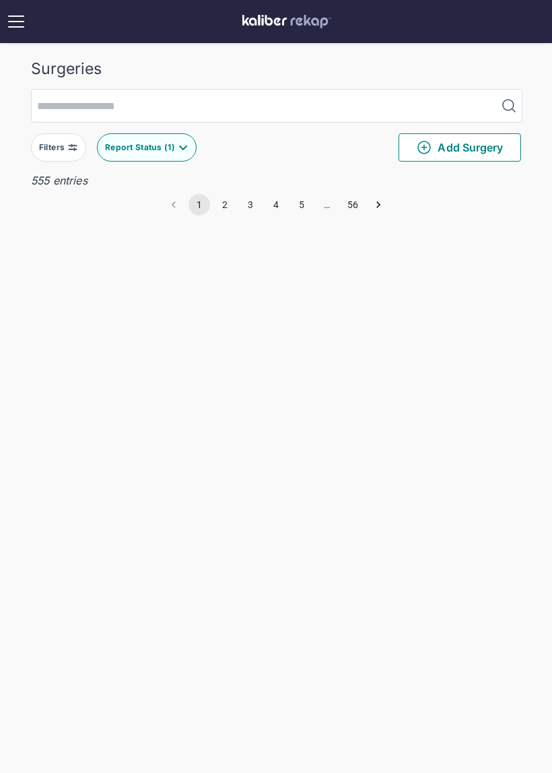
click at [178, 148] on img at bounding box center [183, 147] width 11 height 11
